Goal: Task Accomplishment & Management: Use online tool/utility

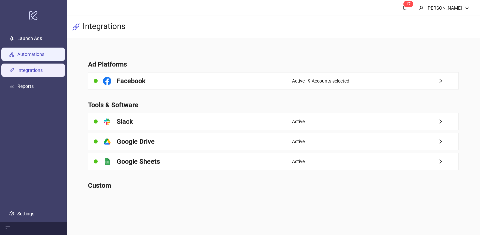
click at [44, 54] on link "Automations" at bounding box center [30, 54] width 27 height 5
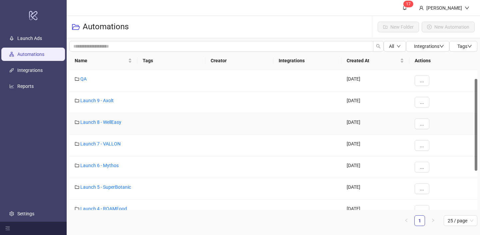
scroll to position [64, 0]
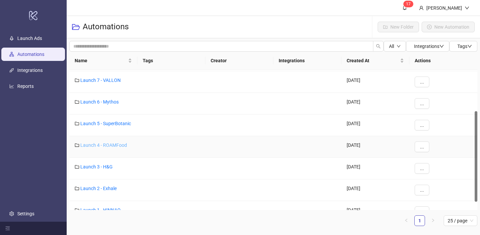
click at [110, 144] on link "Launch 4 - ROAMFood" at bounding box center [103, 145] width 47 height 5
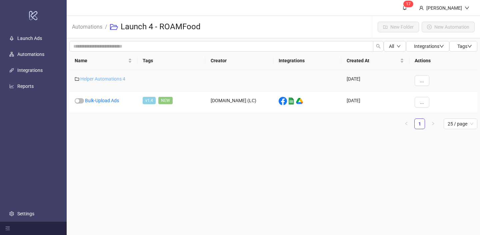
click at [115, 78] on link "Helper Automations 4" at bounding box center [102, 78] width 45 height 5
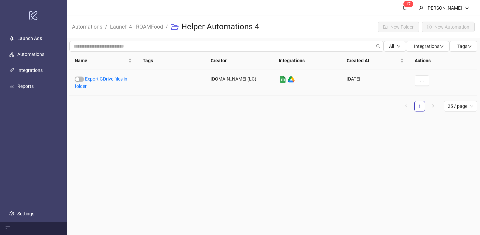
click at [115, 78] on link "Export GDrive files in folder" at bounding box center [101, 82] width 53 height 13
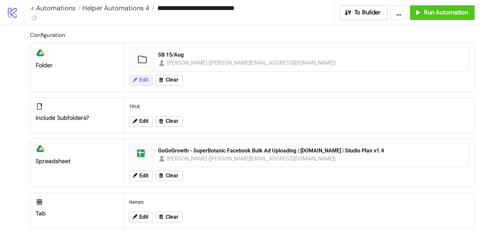
click at [151, 78] on button "Edit" at bounding box center [141, 80] width 24 height 11
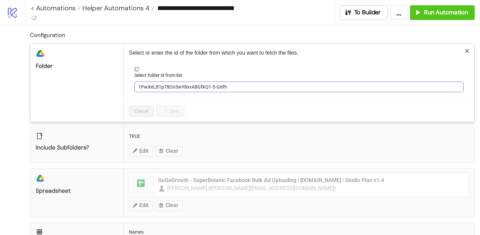
click at [160, 83] on span "1PwXeLB1p78On5wY8xvA8GfKQ1-5-G6fh" at bounding box center [298, 87] width 321 height 10
click at [160, 83] on span "SB 15/Aug" at bounding box center [298, 87] width 321 height 10
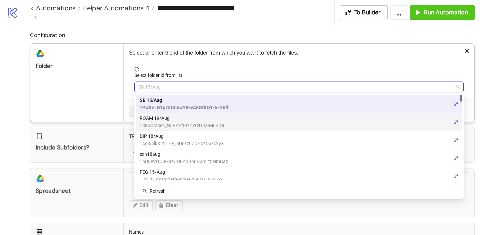
click at [160, 120] on span "ROAM 19/Aug" at bounding box center [183, 118] width 86 height 7
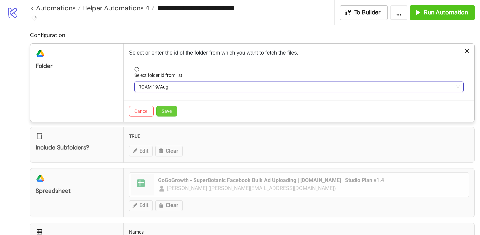
click at [166, 112] on span "Save" at bounding box center [167, 111] width 10 height 5
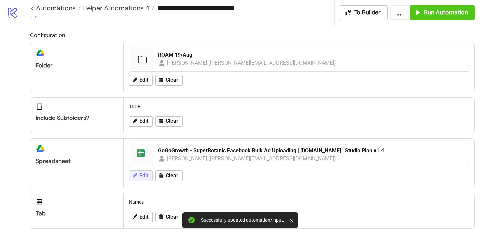
click at [146, 176] on span "Edit" at bounding box center [143, 176] width 9 height 6
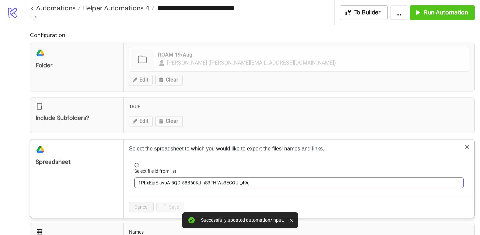
click at [184, 178] on span "1PbxEjpE-avbA-5QDr58B60KJinS3FHiWs3ECOUI_49g" at bounding box center [298, 183] width 321 height 10
click at [183, 180] on span "GoGoGrowth - SuperBotanic Facebook Bulk Ad Uploading | [DOMAIN_NAME] | Studio P…" at bounding box center [298, 183] width 321 height 10
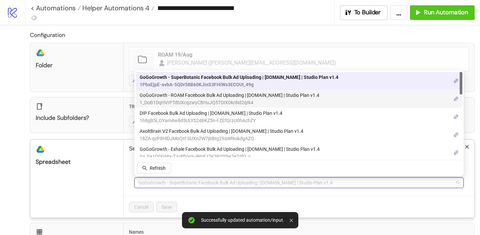
click at [179, 98] on span "GoGoGrowth - ROAM Facebook Bulk Ad Uploading | [DOMAIN_NAME] | Studio Plan v1.4" at bounding box center [230, 95] width 180 height 7
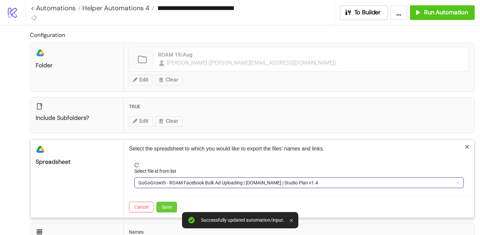
click at [172, 211] on button "Save" at bounding box center [166, 207] width 21 height 11
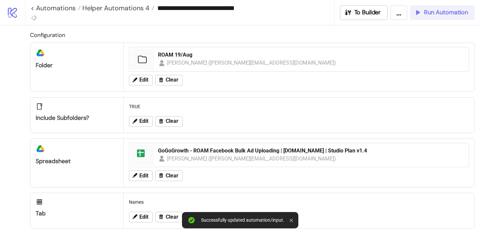
click at [435, 11] on span "Run Automation" at bounding box center [446, 13] width 44 height 8
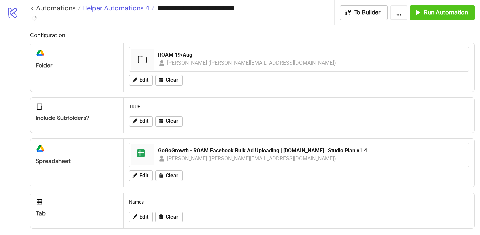
click at [127, 9] on span "Helper Automations 4" at bounding box center [115, 8] width 69 height 9
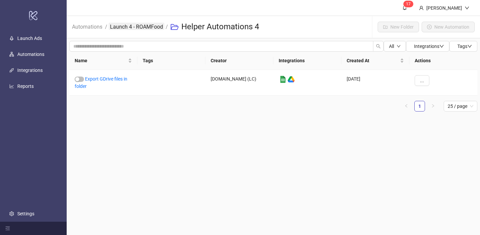
click at [121, 28] on link "Launch 4 - ROAMFood" at bounding box center [137, 26] width 56 height 7
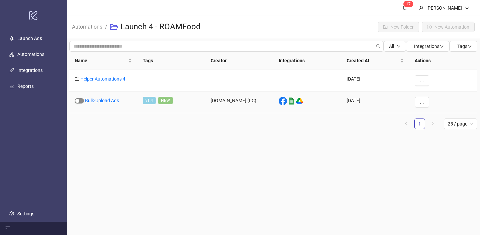
click at [79, 99] on button "button" at bounding box center [79, 100] width 9 height 5
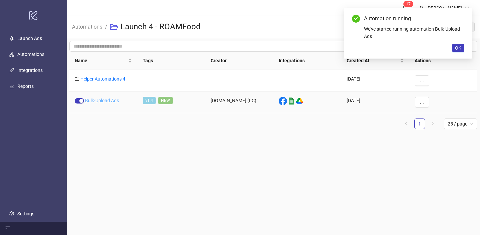
click at [99, 101] on link "Bulk-Upload Ads" at bounding box center [102, 100] width 34 height 5
